Goal: Task Accomplishment & Management: Manage account settings

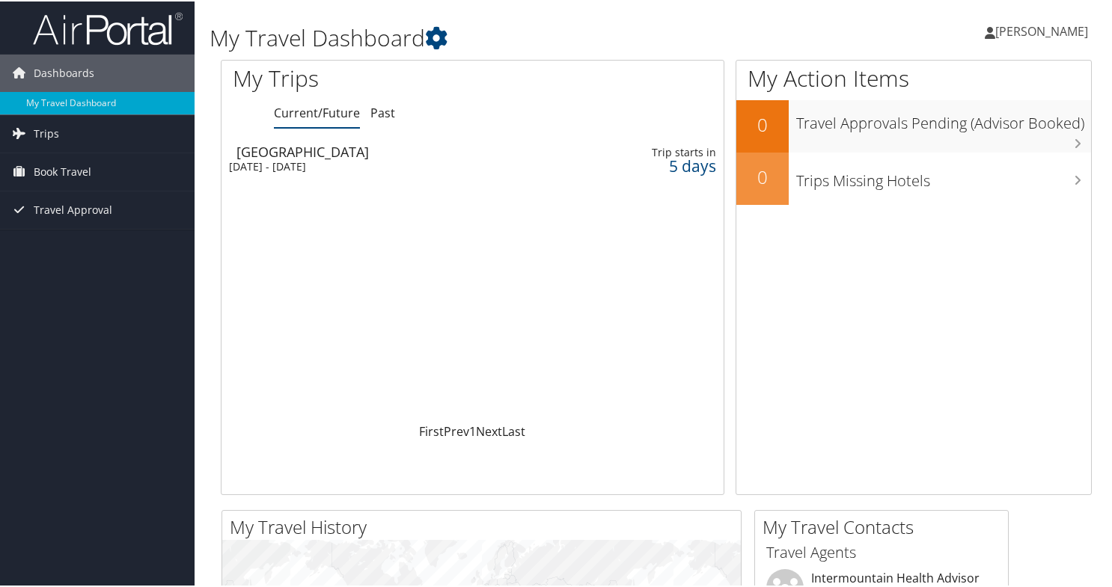
click at [995, 28] on span "[PERSON_NAME]" at bounding box center [1041, 30] width 93 height 16
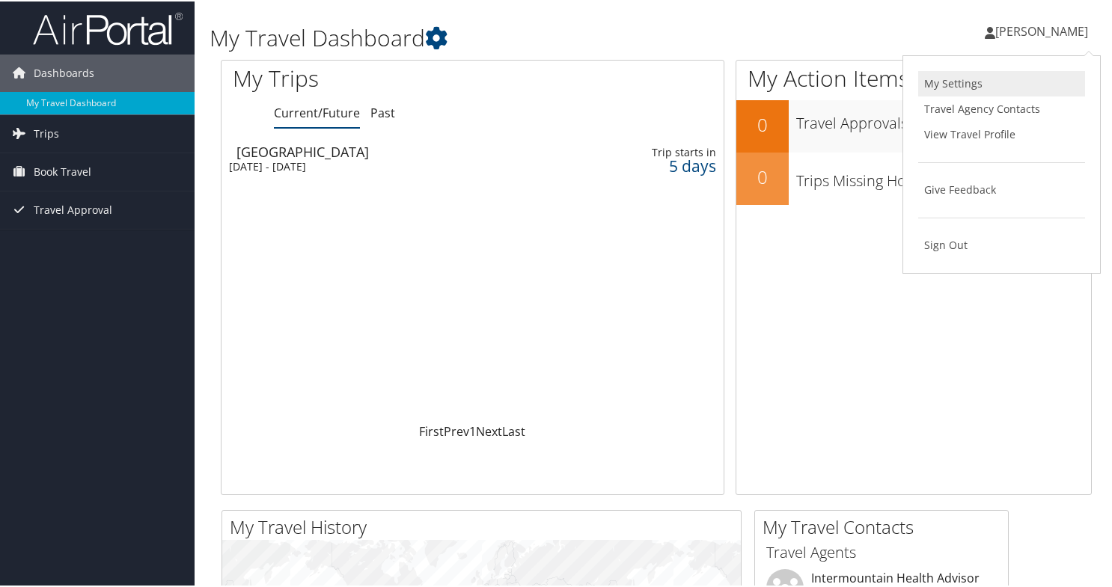
click at [943, 77] on link "My Settings" at bounding box center [1001, 82] width 167 height 25
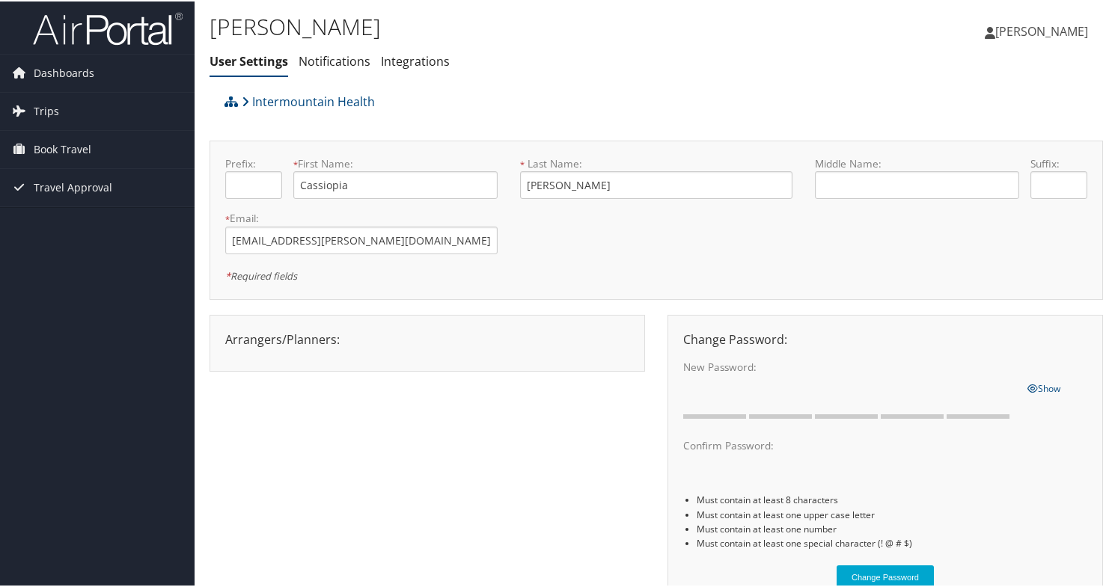
click at [1019, 28] on span "[PERSON_NAME]" at bounding box center [1041, 30] width 93 height 16
click at [945, 79] on link "My Settings" at bounding box center [1001, 82] width 167 height 25
click at [997, 35] on span "[PERSON_NAME]" at bounding box center [1041, 30] width 93 height 16
click at [970, 131] on link "View Travel Profile" at bounding box center [1001, 132] width 167 height 25
